Goal: Complete application form

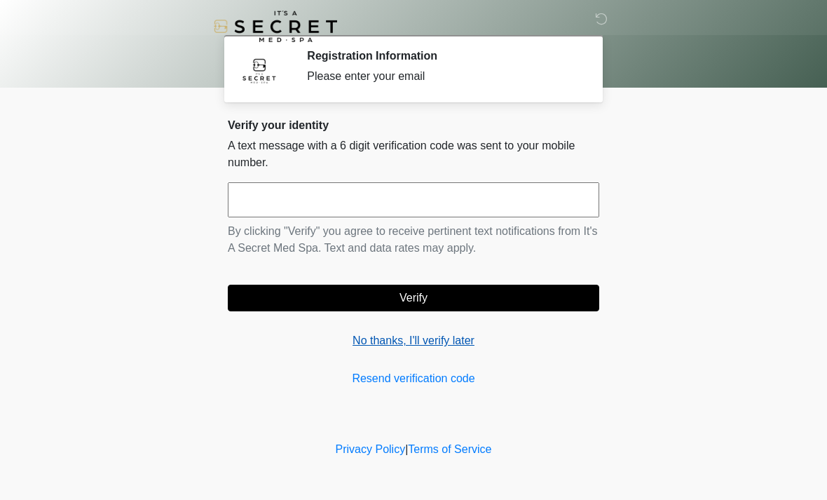
click at [458, 343] on link "No thanks, I'll verify later" at bounding box center [414, 340] width 372 height 17
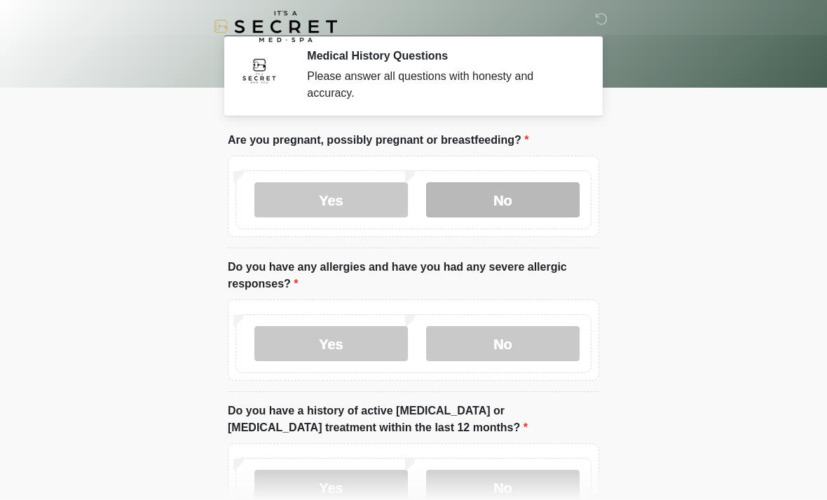
click at [520, 191] on label "No" at bounding box center [503, 199] width 154 height 35
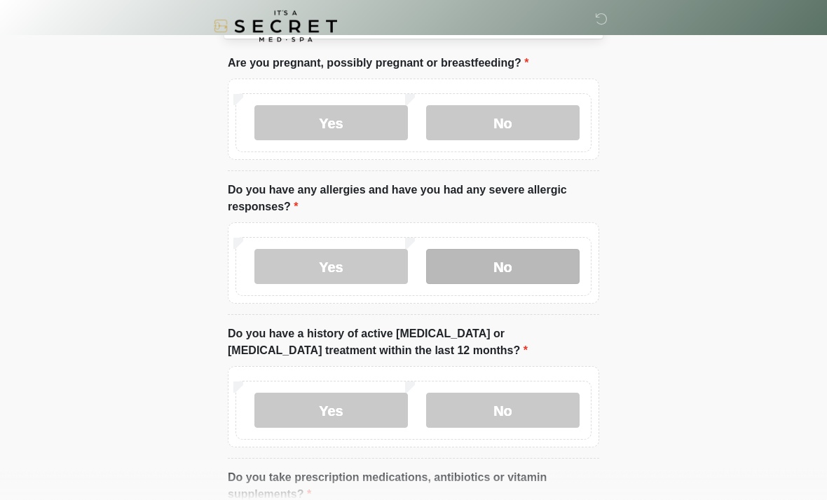
click at [508, 265] on label "No" at bounding box center [503, 267] width 154 height 35
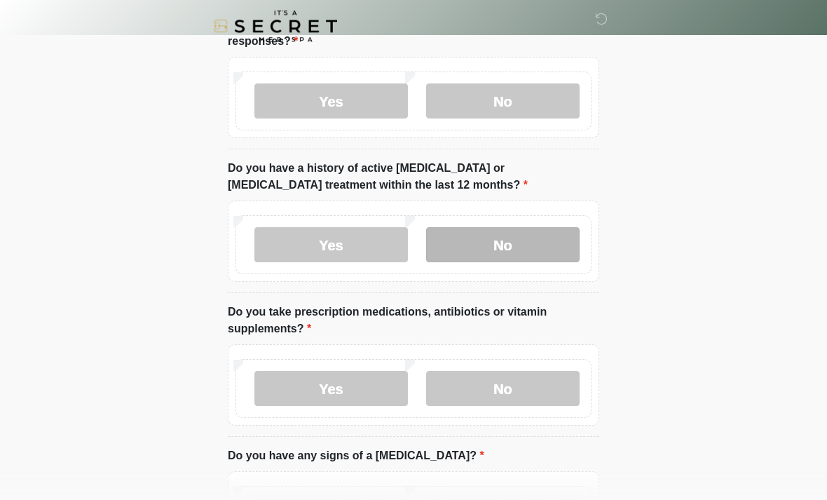
click at [514, 244] on label "No" at bounding box center [503, 245] width 154 height 35
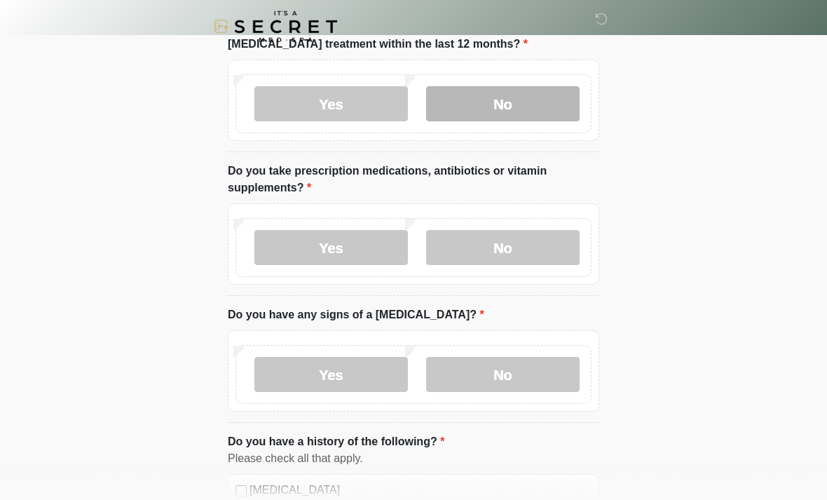
scroll to position [387, 0]
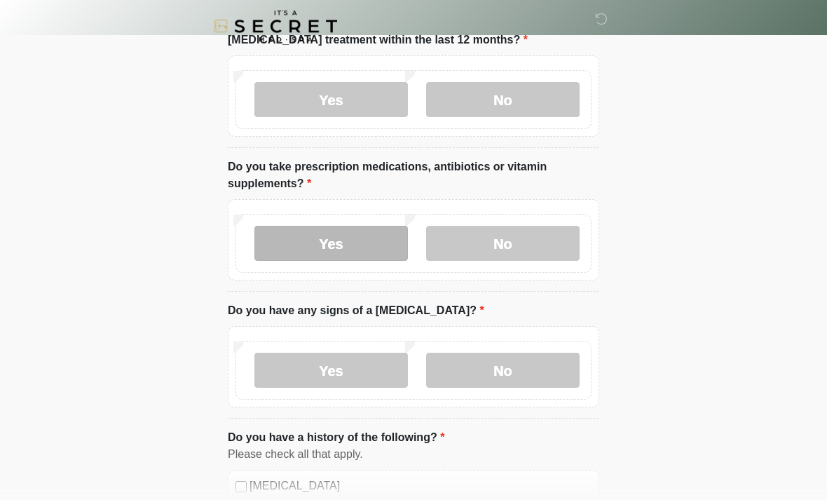
click at [332, 231] on label "Yes" at bounding box center [332, 243] width 154 height 35
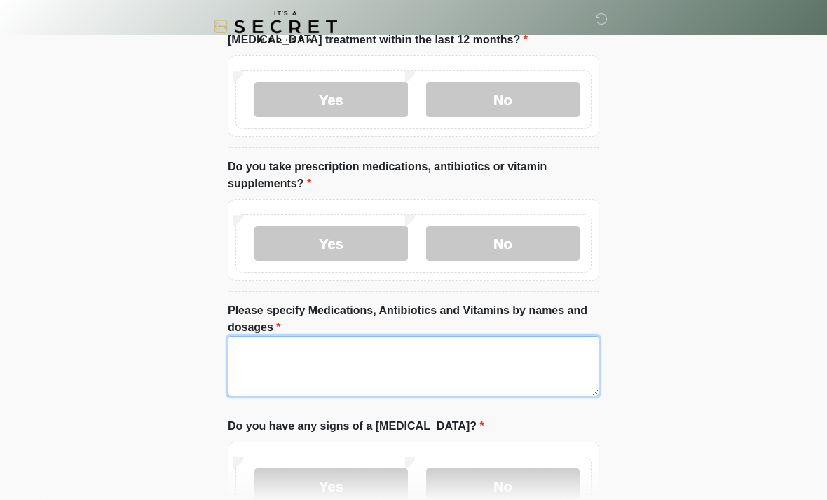
click at [262, 354] on textarea "Please specify Medications, Antibiotics and Vitamins by names and dosages" at bounding box center [414, 366] width 372 height 60
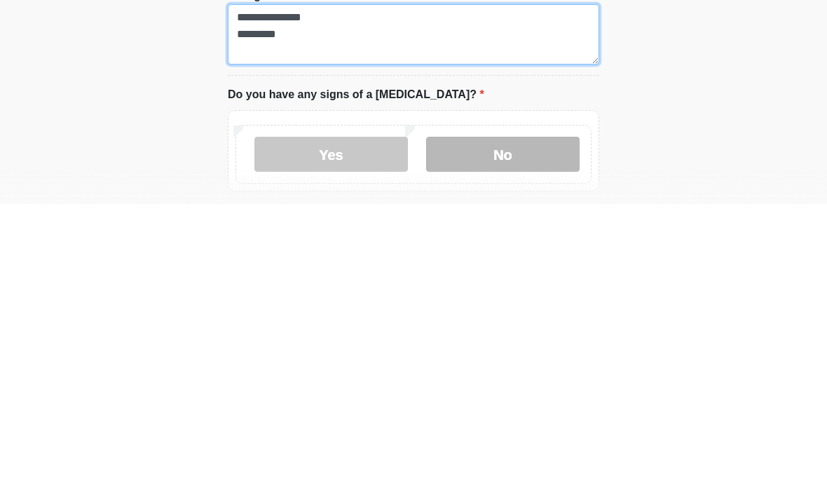
type textarea "**********"
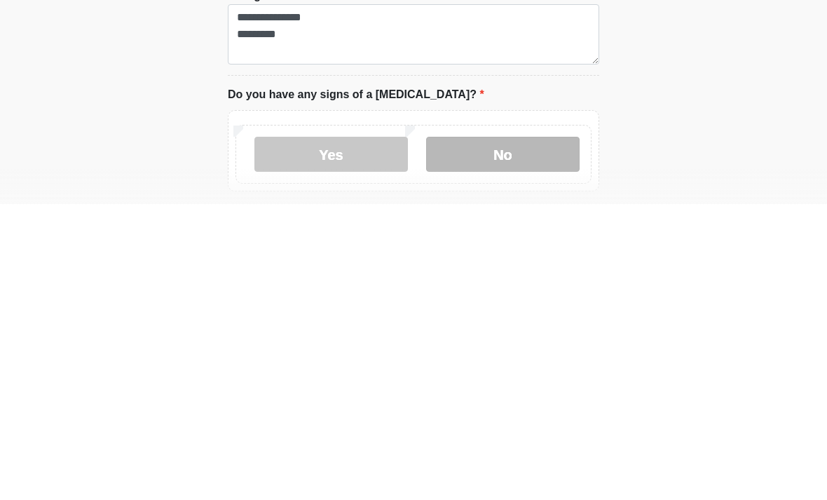
click at [518, 433] on label "No" at bounding box center [503, 450] width 154 height 35
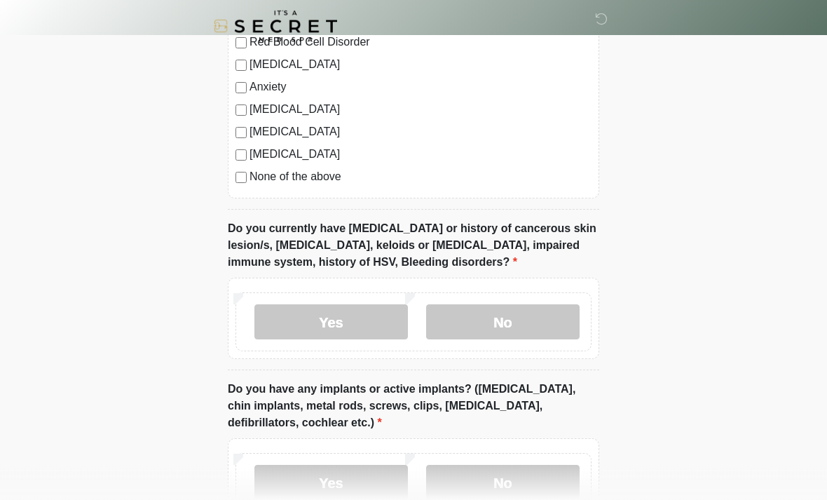
scroll to position [1060, 0]
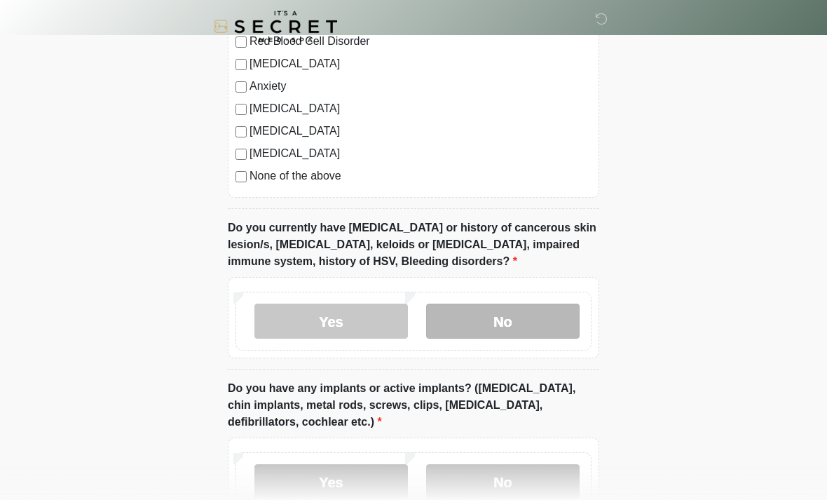
click at [480, 312] on label "No" at bounding box center [503, 321] width 154 height 35
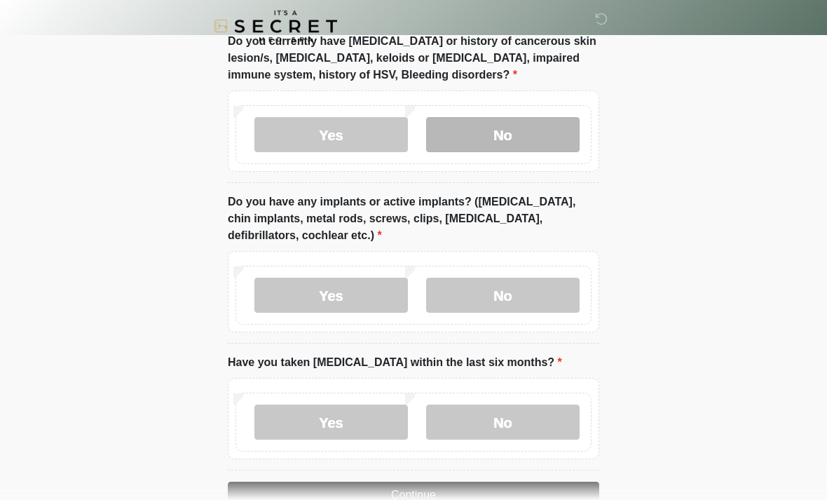
scroll to position [1250, 0]
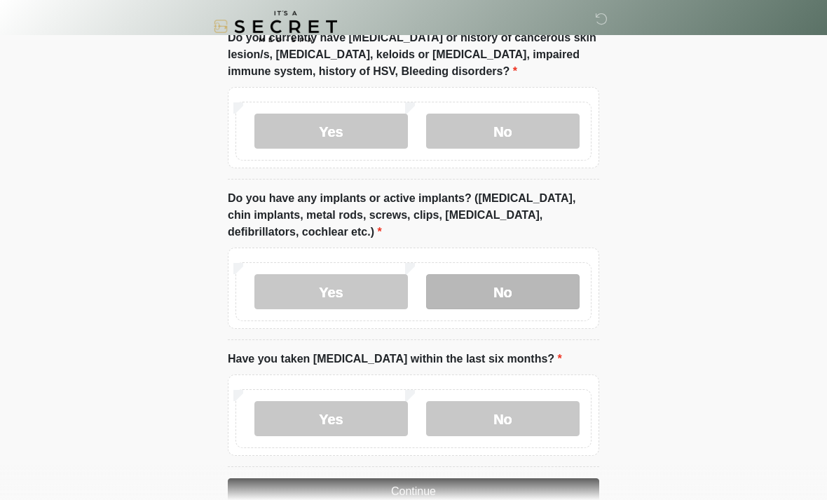
click at [527, 288] on label "No" at bounding box center [503, 291] width 154 height 35
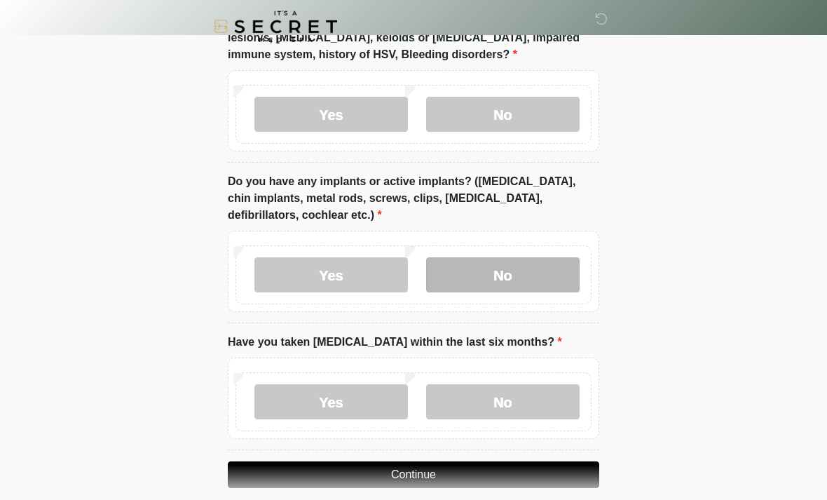
scroll to position [1282, 0]
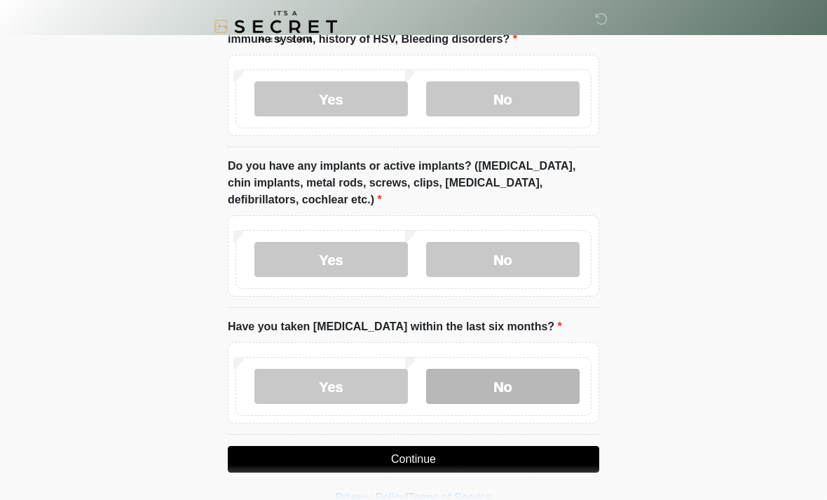
click at [522, 387] on label "No" at bounding box center [503, 386] width 154 height 35
click at [486, 453] on button "Continue" at bounding box center [414, 459] width 372 height 27
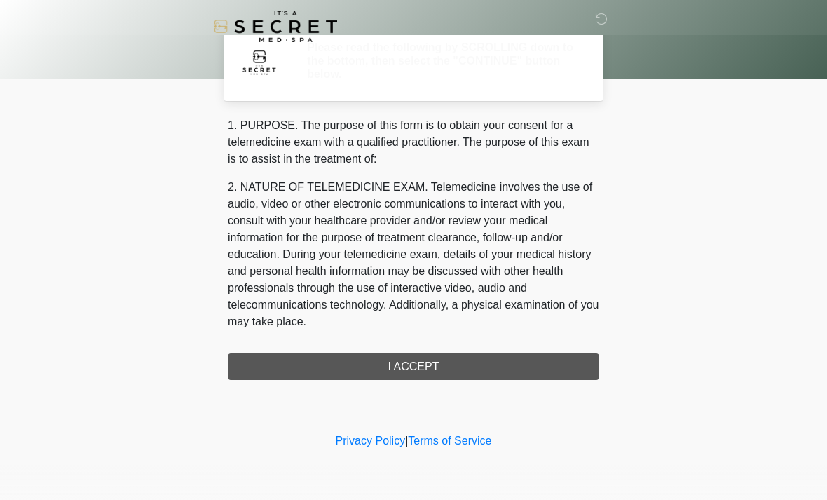
scroll to position [0, 0]
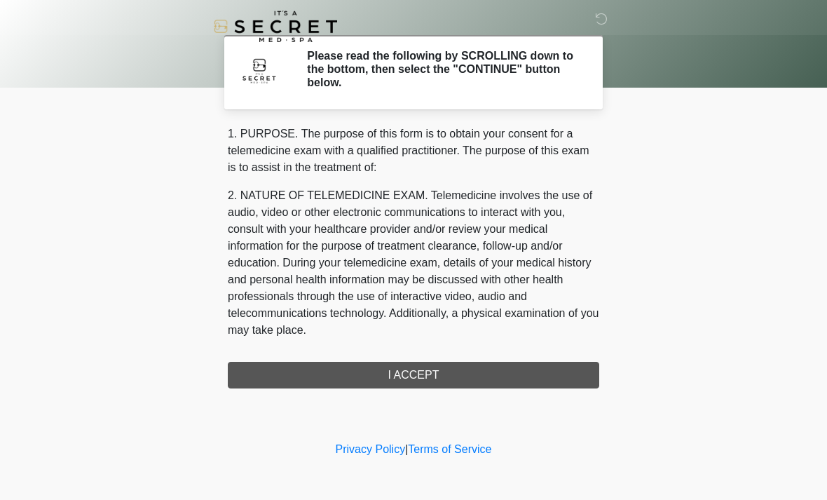
click at [499, 373] on div "1. PURPOSE. The purpose of this form is to obtain your consent for a telemedici…" at bounding box center [414, 257] width 372 height 263
click at [423, 377] on div "1. PURPOSE. The purpose of this form is to obtain your consent for a telemedici…" at bounding box center [414, 257] width 372 height 263
click at [438, 365] on div "1. PURPOSE. The purpose of this form is to obtain your consent for a telemedici…" at bounding box center [414, 257] width 372 height 263
click at [417, 378] on div "1. PURPOSE. The purpose of this form is to obtain your consent for a telemedici…" at bounding box center [414, 257] width 372 height 263
click at [396, 381] on div "1. PURPOSE. The purpose of this form is to obtain your consent for a telemedici…" at bounding box center [414, 257] width 372 height 263
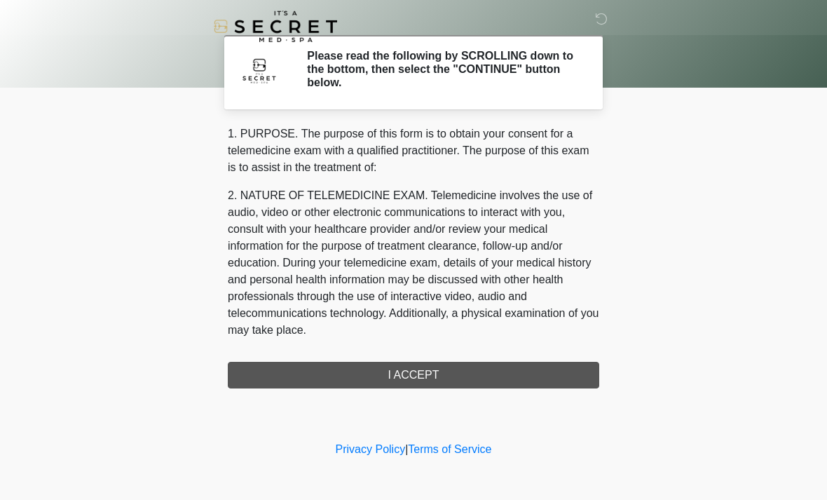
click at [400, 377] on div "1. PURPOSE. The purpose of this form is to obtain your consent for a telemedici…" at bounding box center [414, 257] width 372 height 263
click at [414, 374] on div "1. PURPOSE. The purpose of this form is to obtain your consent for a telemedici…" at bounding box center [414, 257] width 372 height 263
click at [433, 386] on div "1. PURPOSE. The purpose of this form is to obtain your consent for a telemedici…" at bounding box center [414, 257] width 372 height 263
click at [421, 387] on div "1. PURPOSE. The purpose of this form is to obtain your consent for a telemedici…" at bounding box center [414, 257] width 372 height 263
click at [420, 386] on div "1. PURPOSE. The purpose of this form is to obtain your consent for a telemedici…" at bounding box center [414, 257] width 372 height 263
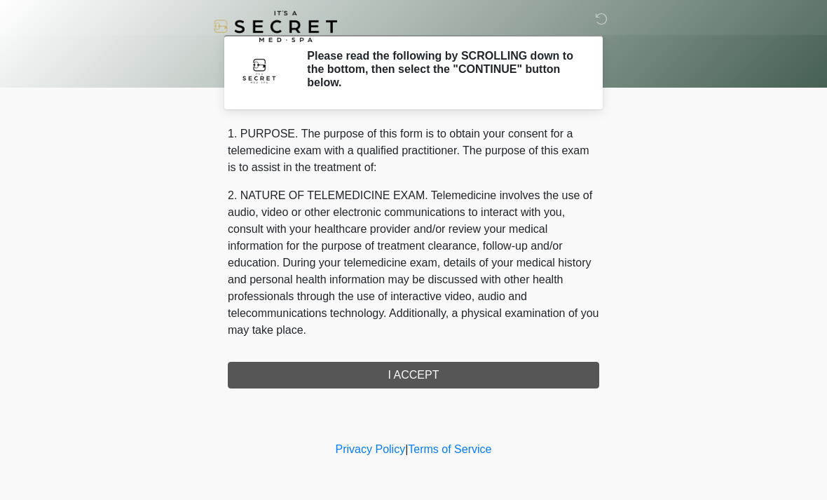
click at [423, 382] on div "1. PURPOSE. The purpose of this form is to obtain your consent for a telemedici…" at bounding box center [414, 257] width 372 height 263
click at [344, 385] on div "1. PURPOSE. The purpose of this form is to obtain your consent for a telemedici…" at bounding box center [414, 257] width 372 height 263
click at [268, 363] on div "1. PURPOSE. The purpose of this form is to obtain your consent for a telemedici…" at bounding box center [414, 257] width 372 height 263
click at [522, 374] on div "1. PURPOSE. The purpose of this form is to obtain your consent for a telemedici…" at bounding box center [414, 257] width 372 height 263
click at [424, 377] on div "1. PURPOSE. The purpose of this form is to obtain your consent for a telemedici…" at bounding box center [414, 257] width 372 height 263
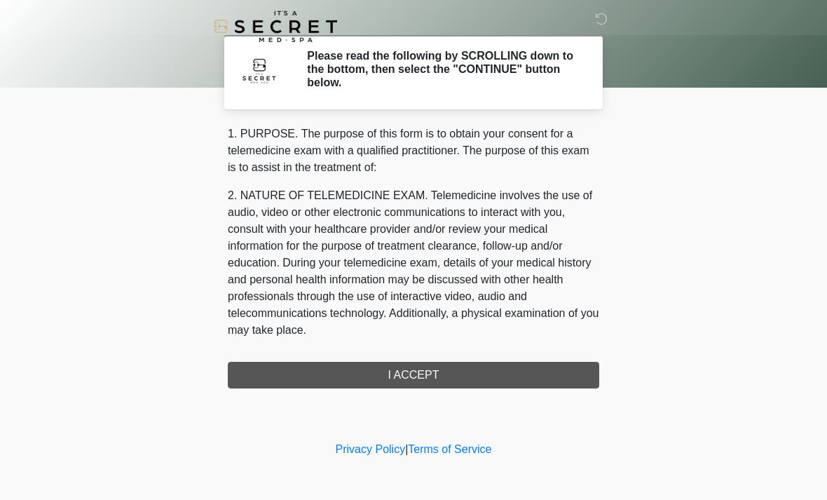
click at [423, 377] on div "1. PURPOSE. The purpose of this form is to obtain your consent for a telemedici…" at bounding box center [414, 257] width 372 height 263
click at [432, 369] on div "1. PURPOSE. The purpose of this form is to obtain your consent for a telemedici…" at bounding box center [414, 257] width 372 height 263
click at [339, 370] on div "1. PURPOSE. The purpose of this form is to obtain your consent for a telemedici…" at bounding box center [414, 257] width 372 height 263
click at [427, 376] on div "1. PURPOSE. The purpose of this form is to obtain your consent for a telemedici…" at bounding box center [414, 257] width 372 height 263
click at [427, 375] on div "1. PURPOSE. The purpose of this form is to obtain your consent for a telemedici…" at bounding box center [414, 257] width 372 height 263
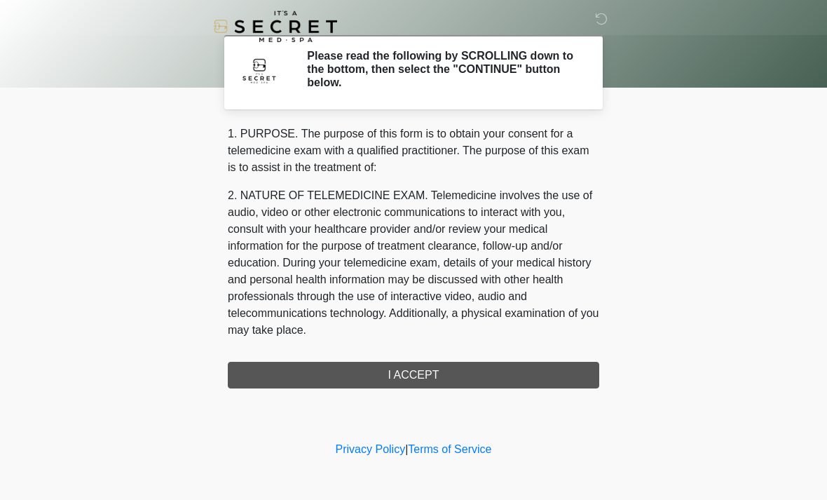
click at [409, 372] on div "1. PURPOSE. The purpose of this form is to obtain your consent for a telemedici…" at bounding box center [414, 257] width 372 height 263
click at [425, 375] on div "1. PURPOSE. The purpose of this form is to obtain your consent for a telemedici…" at bounding box center [414, 257] width 372 height 263
click at [414, 367] on div "1. PURPOSE. The purpose of this form is to obtain your consent for a telemedici…" at bounding box center [414, 257] width 372 height 263
click at [443, 377] on div "1. PURPOSE. The purpose of this form is to obtain your consent for a telemedici…" at bounding box center [414, 257] width 372 height 263
click at [442, 374] on div "1. PURPOSE. The purpose of this form is to obtain your consent for a telemedici…" at bounding box center [414, 257] width 372 height 263
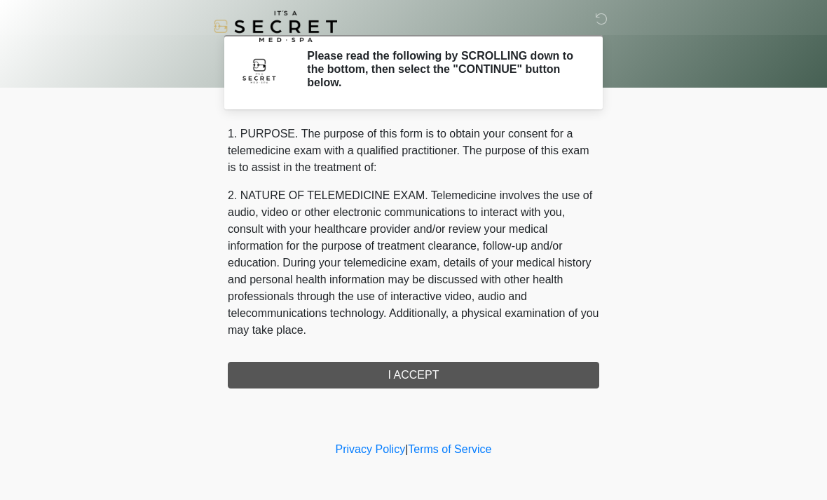
click at [374, 376] on div "1. PURPOSE. The purpose of this form is to obtain your consent for a telemedici…" at bounding box center [414, 257] width 372 height 263
click at [318, 366] on div "1. PURPOSE. The purpose of this form is to obtain your consent for a telemedici…" at bounding box center [414, 257] width 372 height 263
click at [541, 388] on div "‎ ‎ Please read the following by SCROLLING down to the bottom, then select the …" at bounding box center [413, 219] width 421 height 410
click at [536, 376] on div "1. PURPOSE. The purpose of this form is to obtain your consent for a telemedici…" at bounding box center [414, 257] width 372 height 263
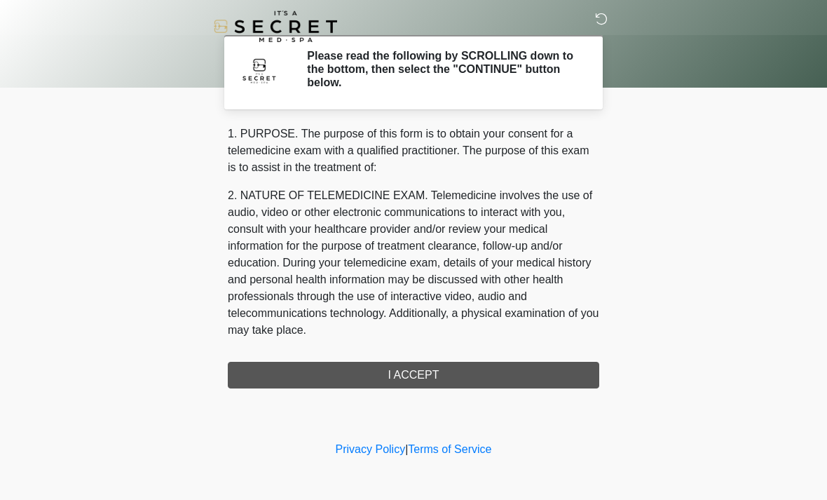
click at [601, 18] on icon at bounding box center [601, 19] width 13 height 13
